Goal: Task Accomplishment & Management: Use online tool/utility

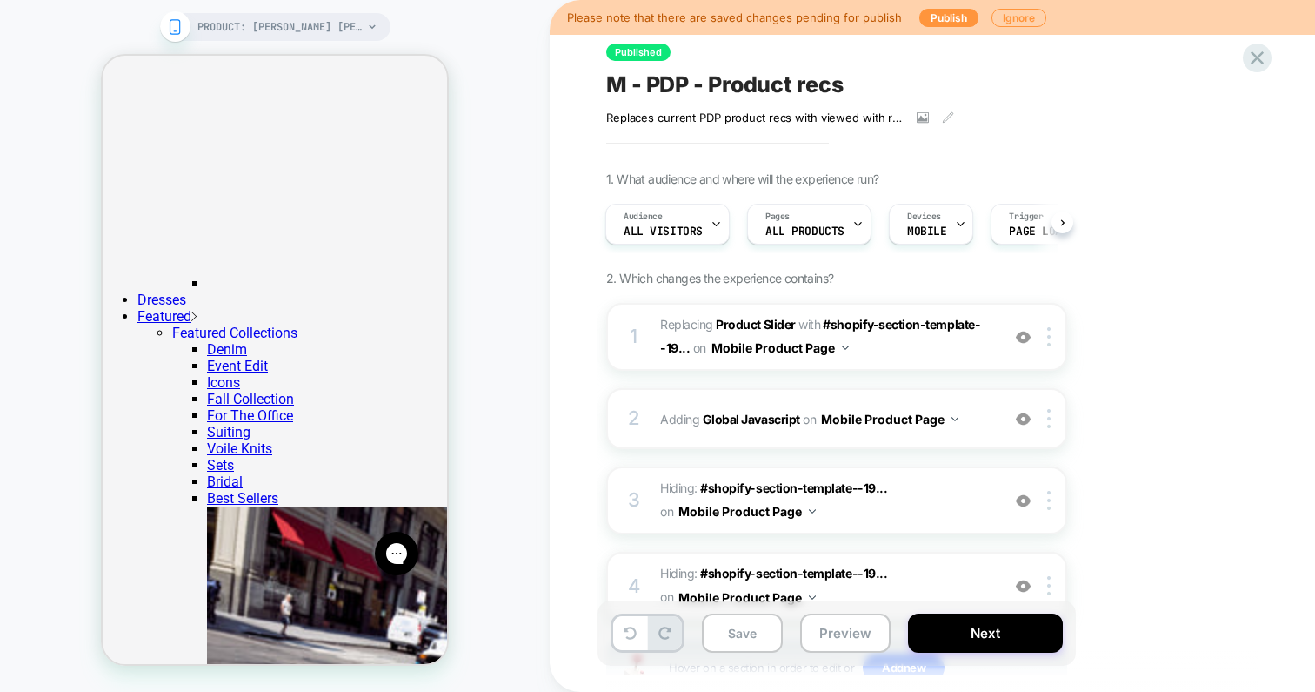
scroll to position [2451, 0]
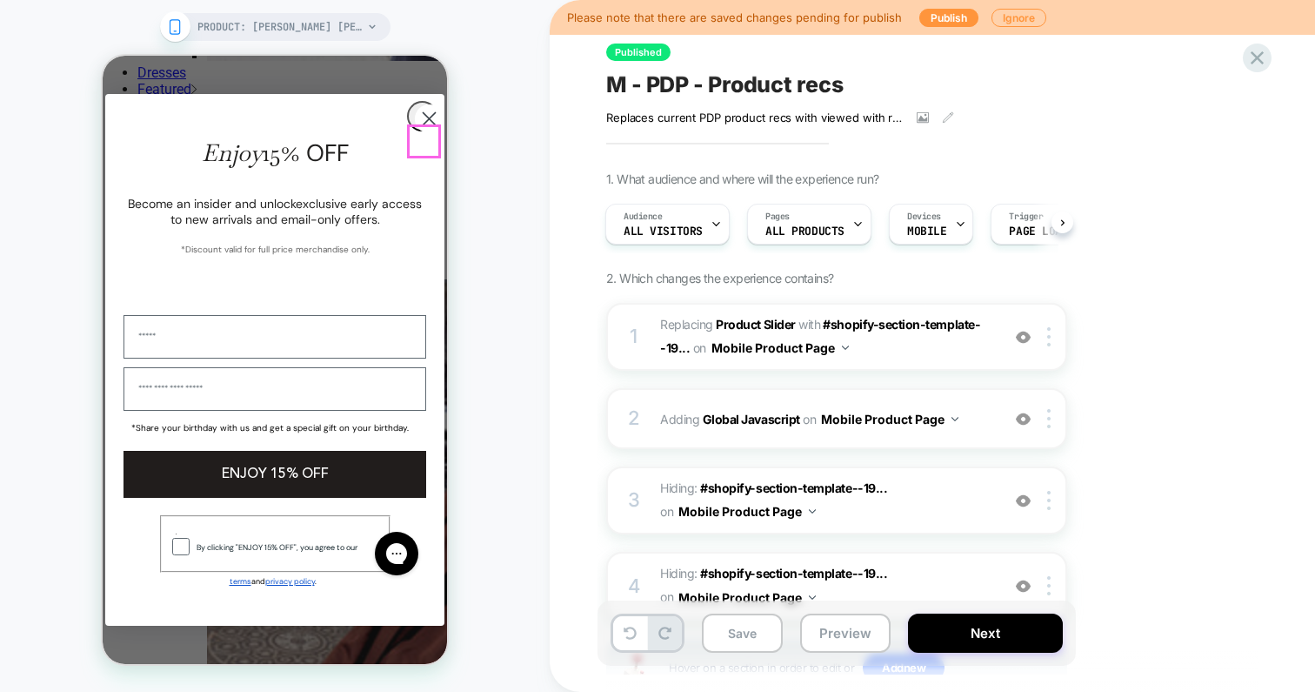
click at [422, 133] on circle "Close dialog" at bounding box center [429, 118] width 29 height 29
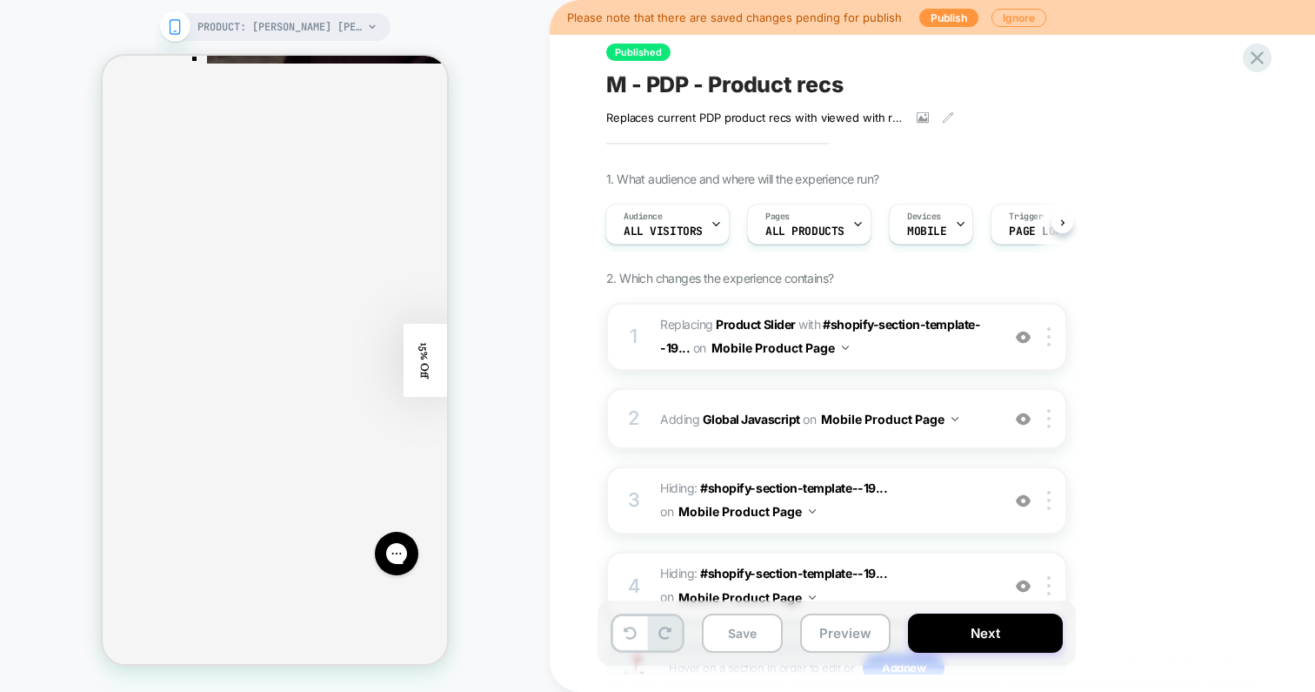
scroll to position [3320, 0]
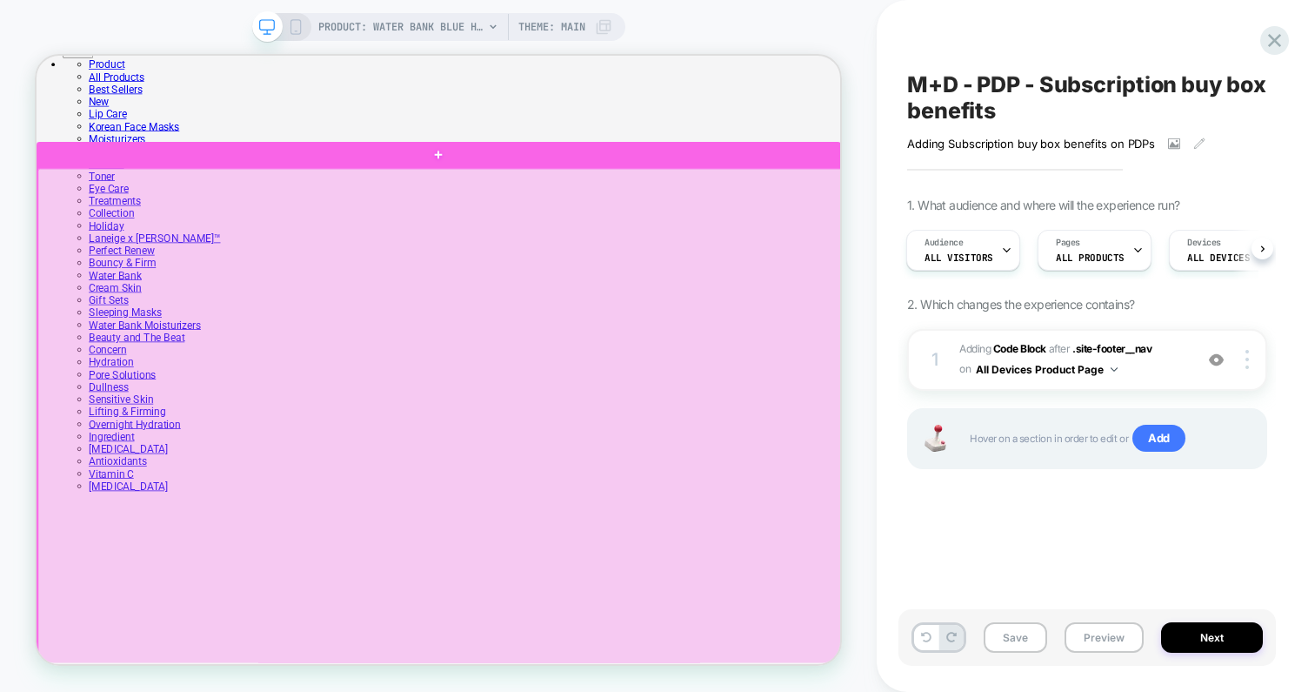
scroll to position [243, 0]
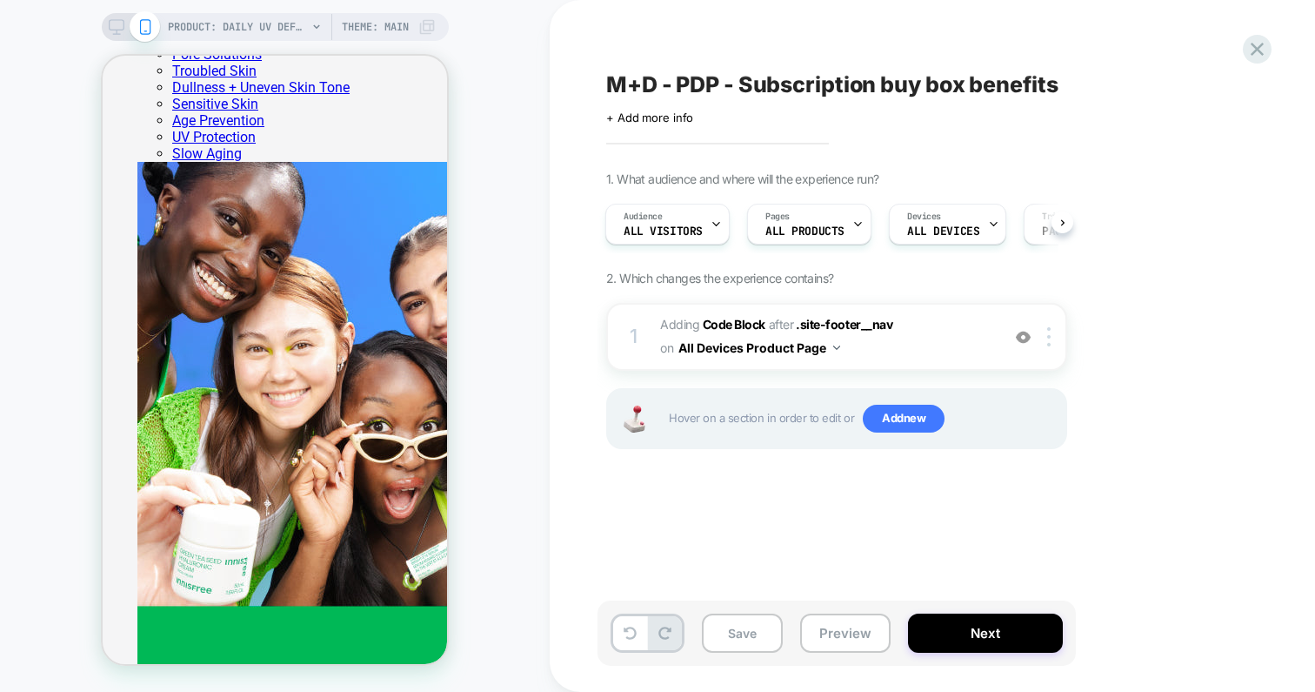
scroll to position [910, 0]
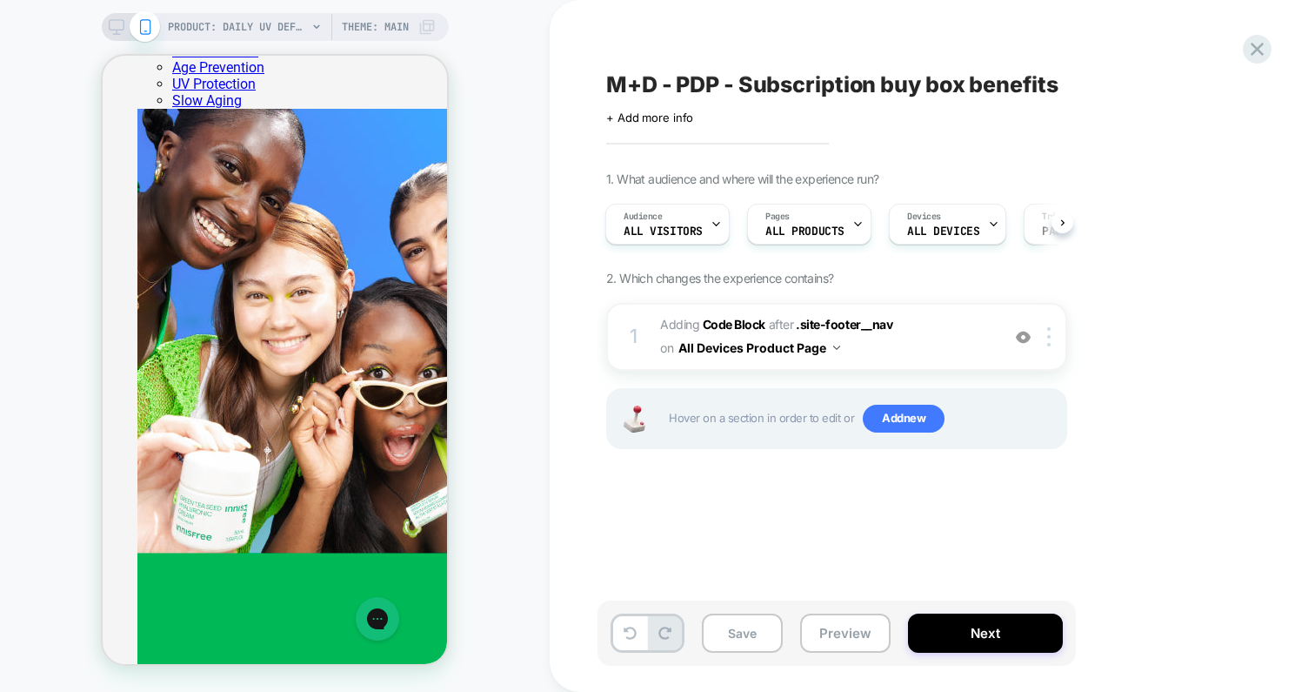
scroll to position [0, 0]
click at [836, 625] on button "Preview" at bounding box center [845, 632] width 90 height 39
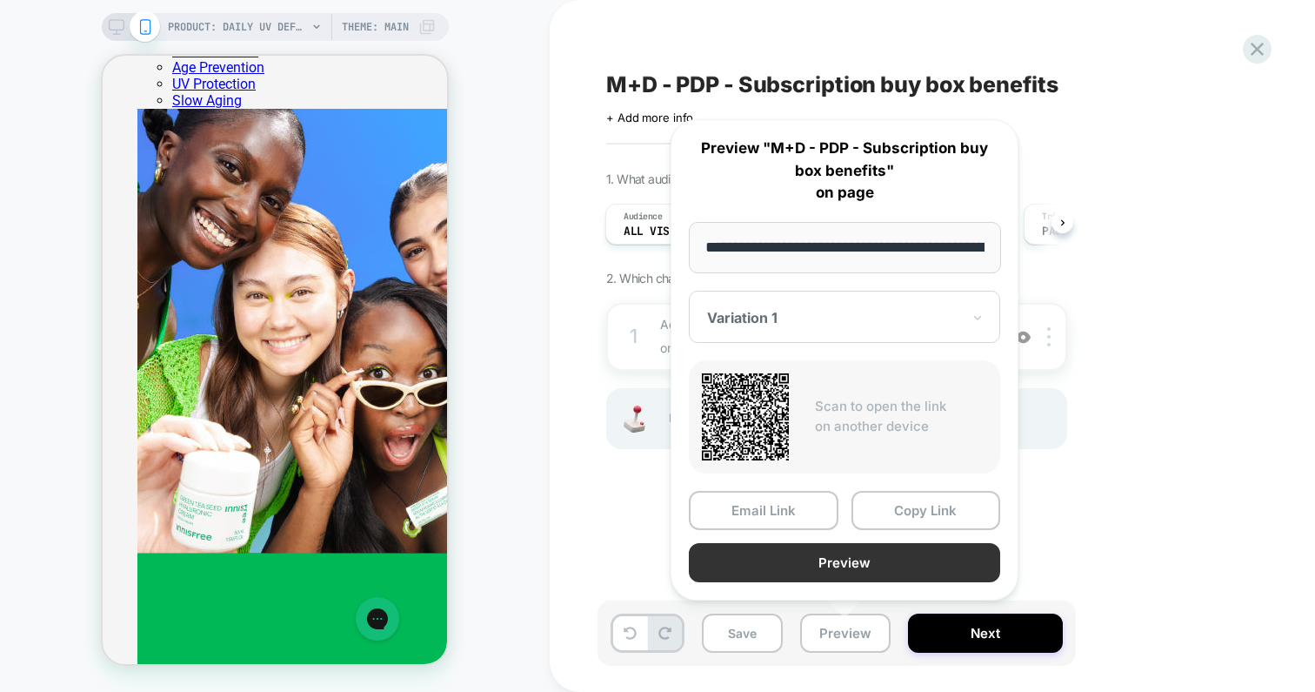
click at [810, 554] on button "Preview" at bounding box center [844, 562] width 311 height 39
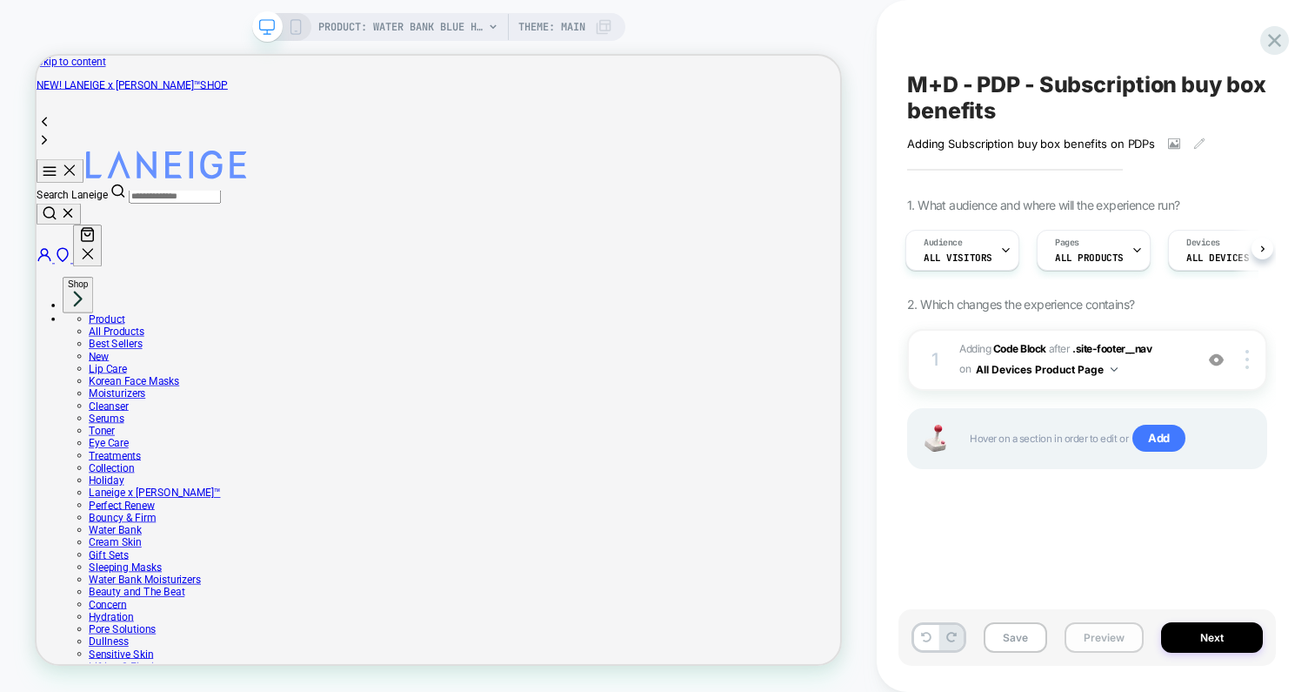
click at [1100, 639] on button "Preview" at bounding box center [1104, 637] width 79 height 30
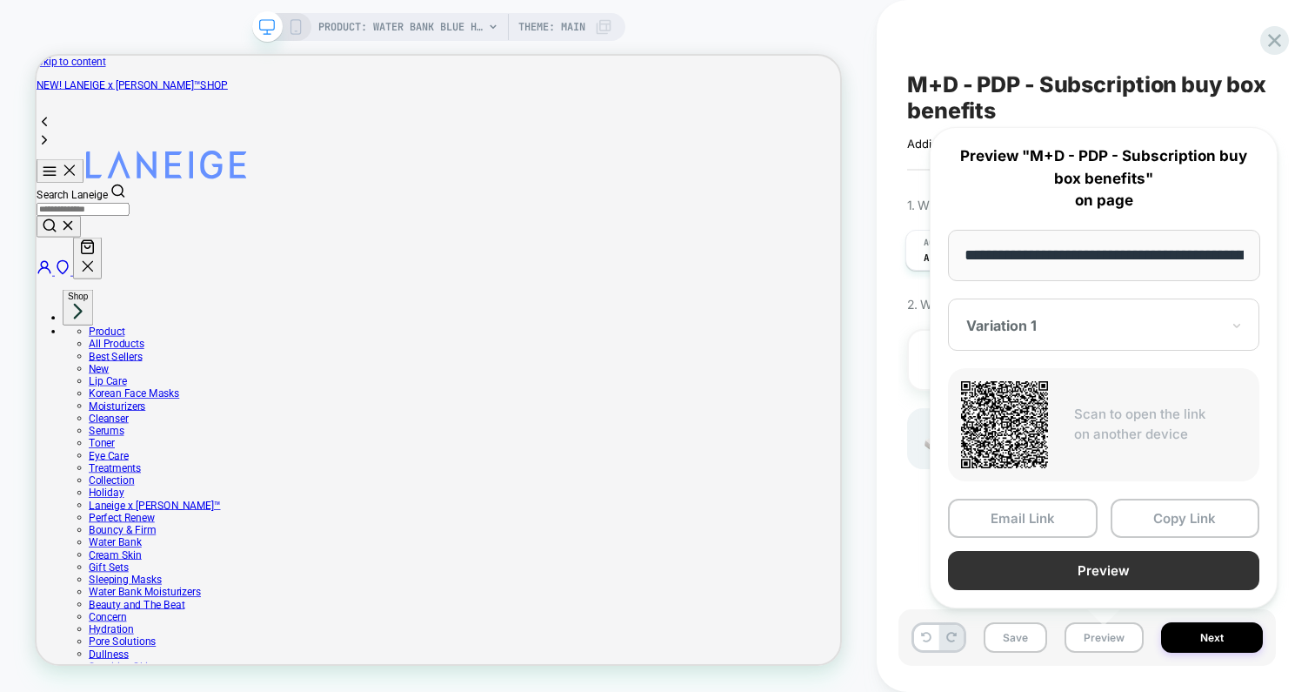
click at [1106, 570] on button "Preview" at bounding box center [1103, 570] width 311 height 39
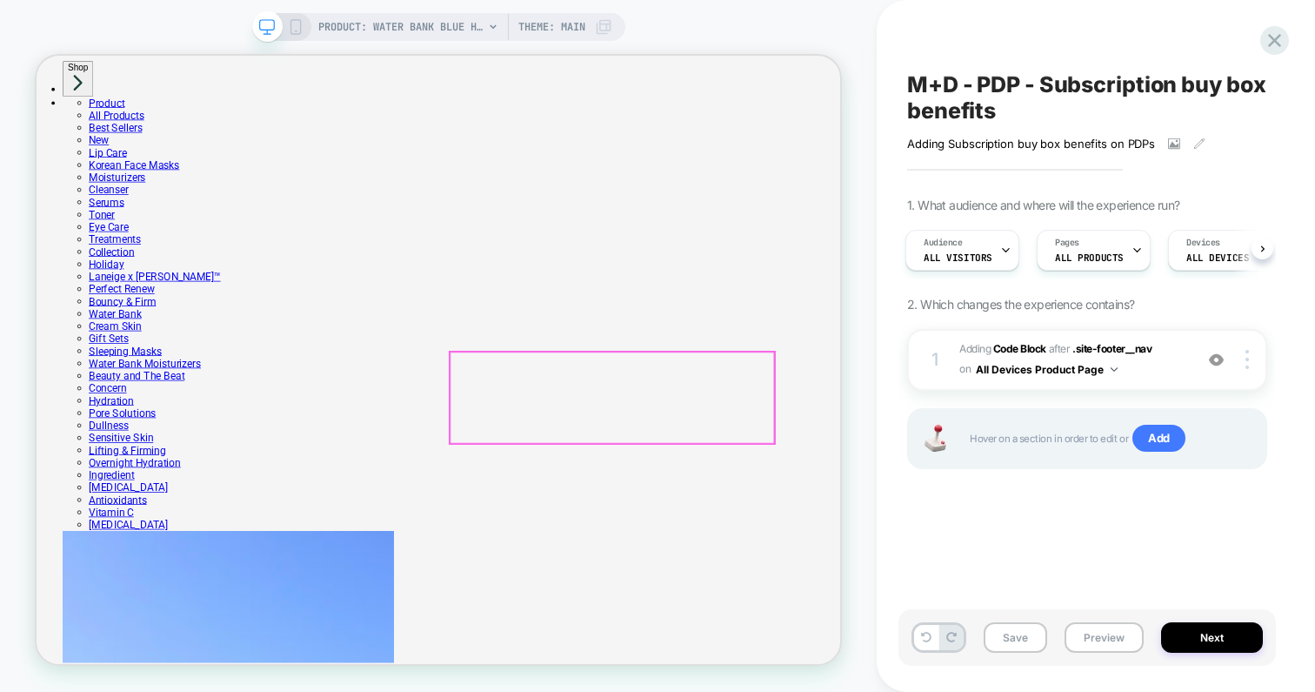
scroll to position [177, 0]
click at [949, 365] on div "1 Adding Code Block AFTER .site-footer__nav .site-footer__nav on All Devices Pr…" at bounding box center [1087, 360] width 360 height 62
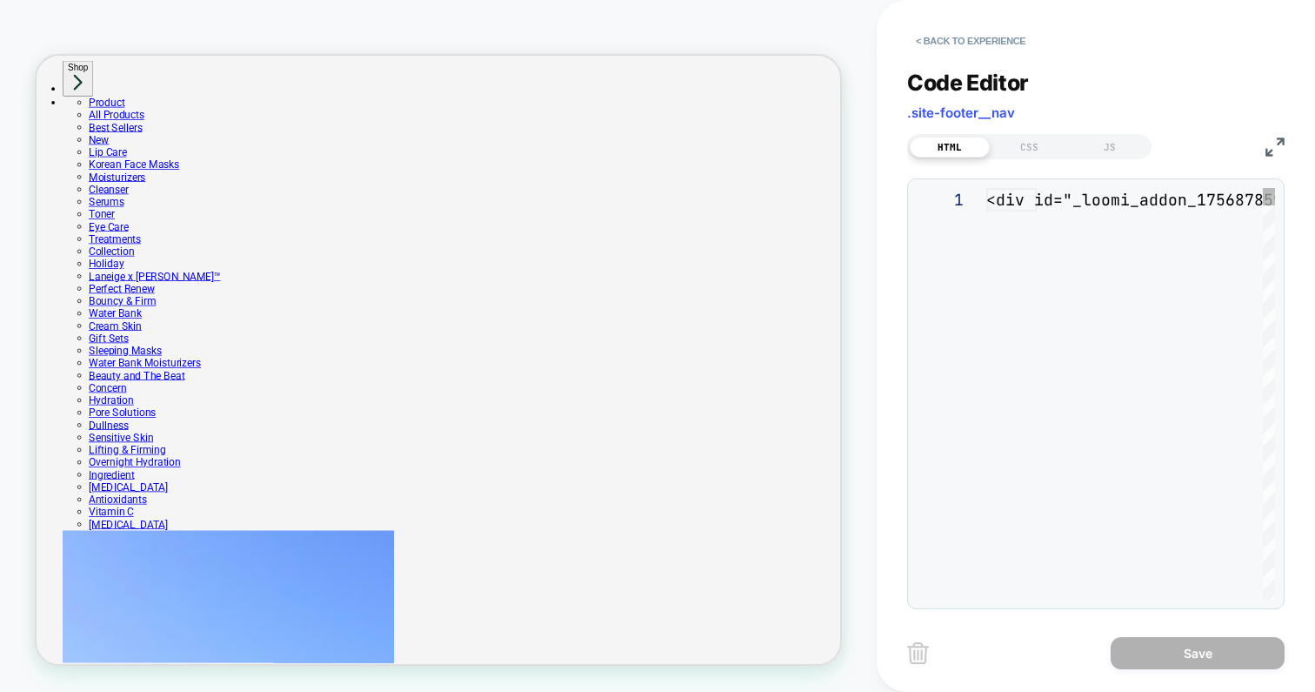
scroll to position [23, 0]
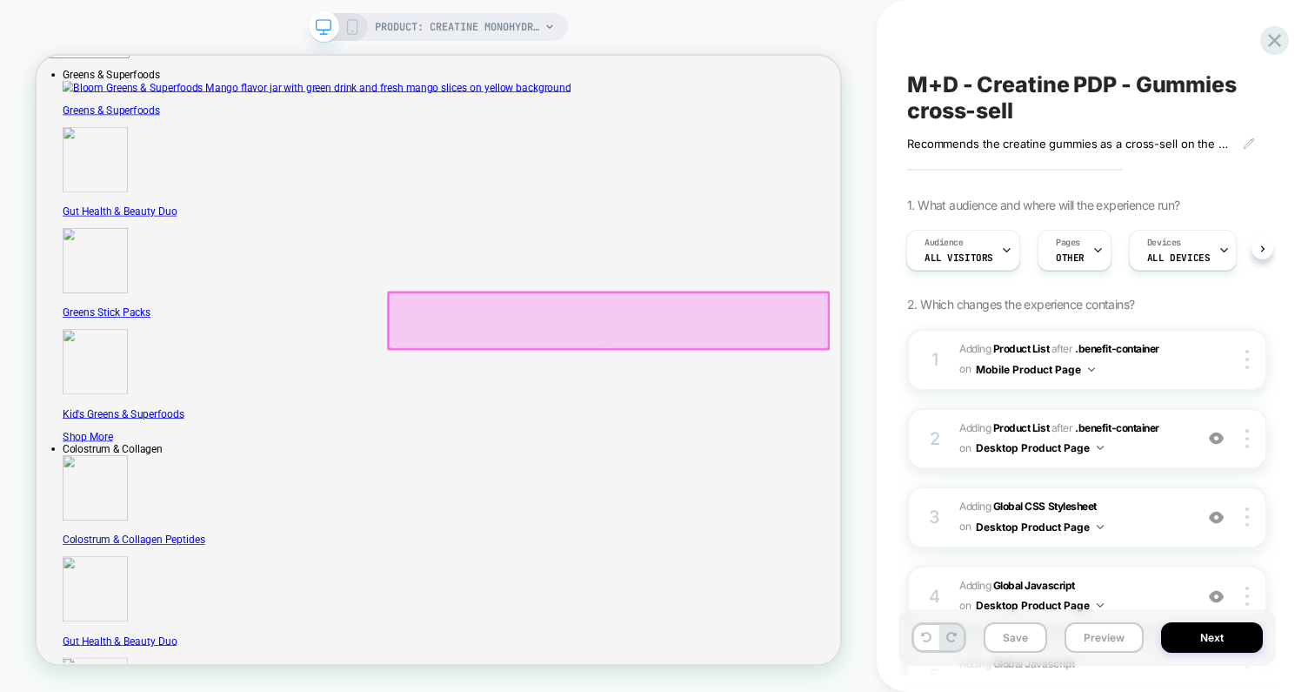
scroll to position [584, 0]
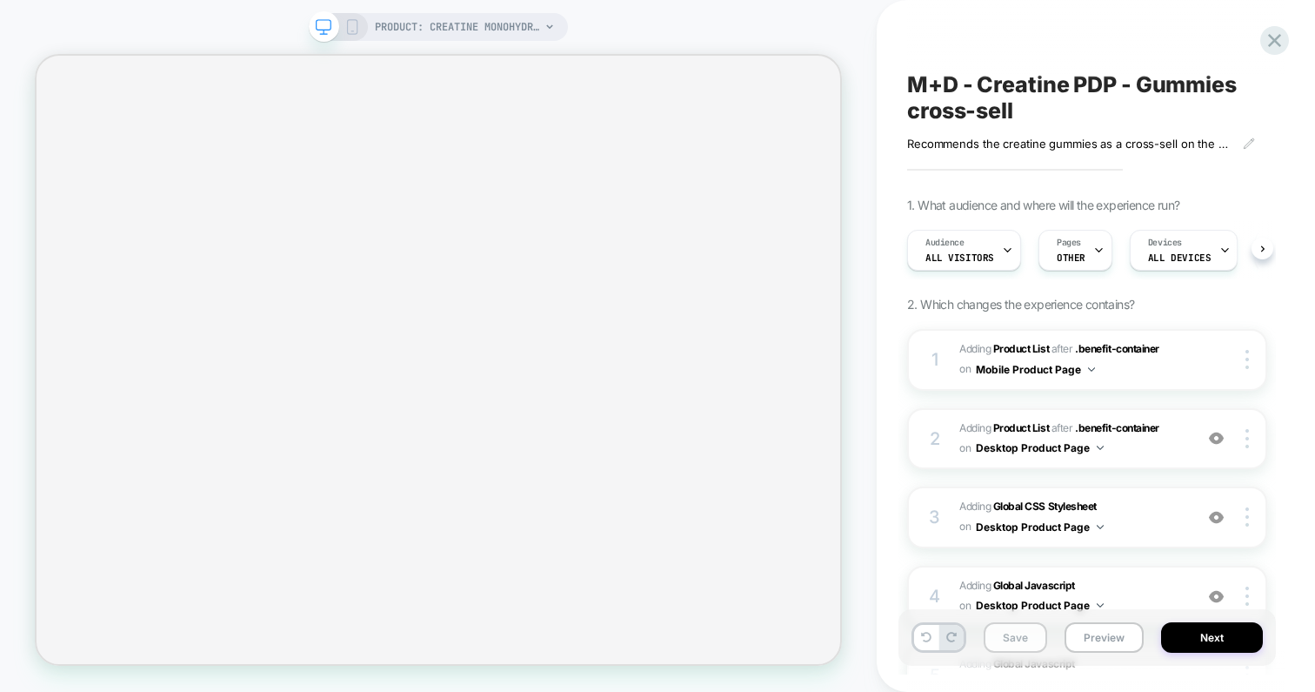
scroll to position [0, 1]
click at [1080, 639] on button "Preview" at bounding box center [1104, 637] width 79 height 30
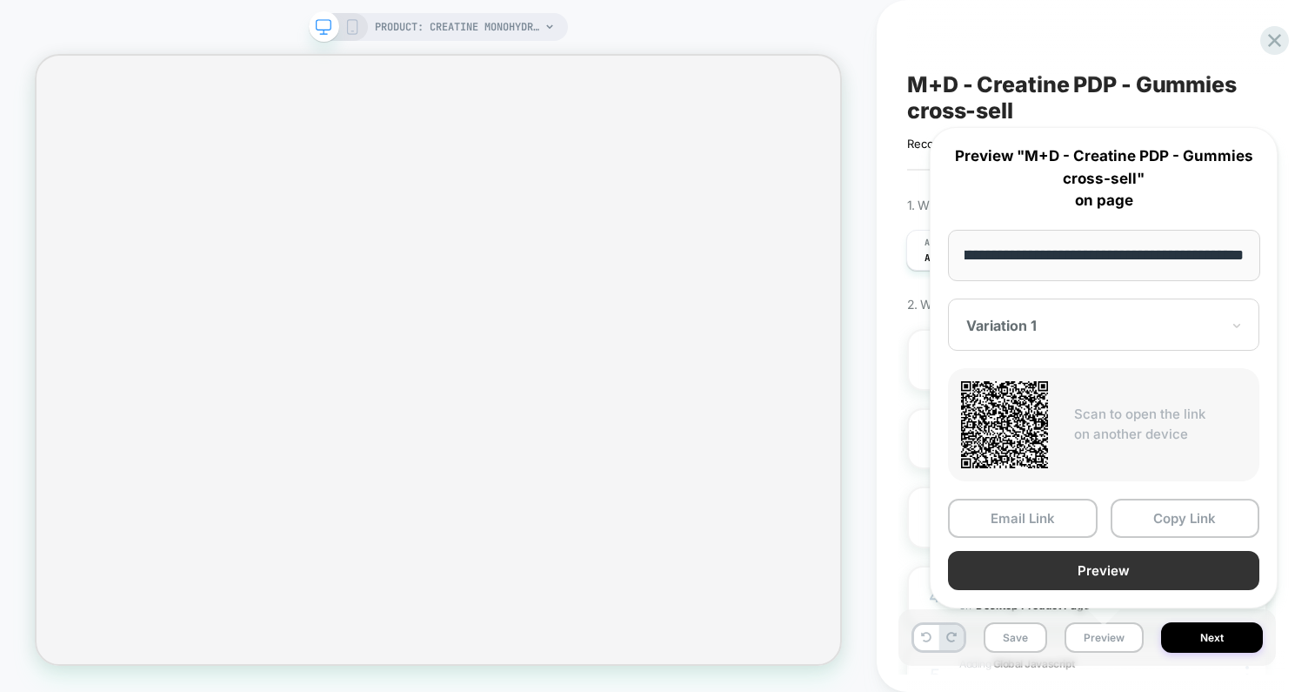
scroll to position [0, 0]
click at [1085, 556] on button "Preview" at bounding box center [1103, 570] width 311 height 39
